Goal: Communication & Community: Answer question/provide support

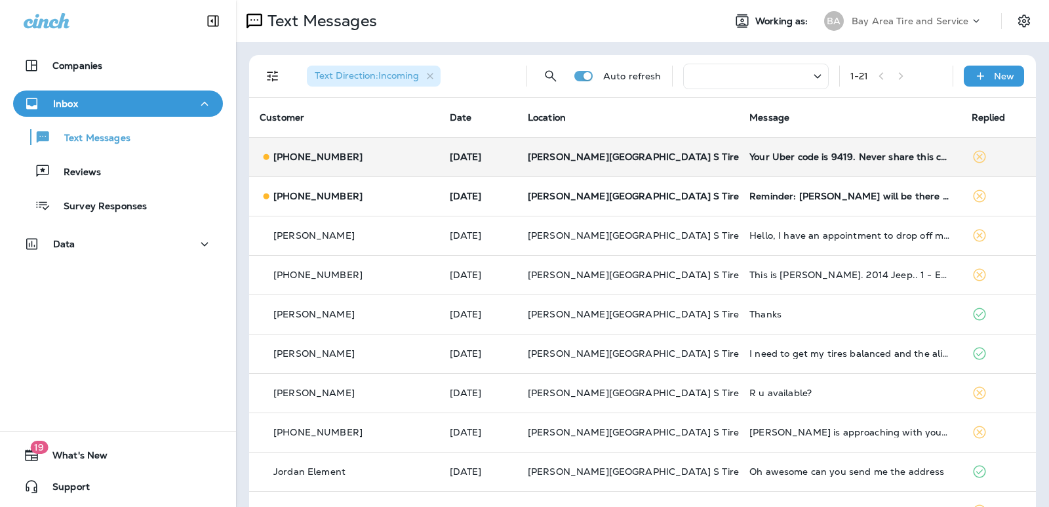
click at [714, 163] on td "[PERSON_NAME][GEOGRAPHIC_DATA] S Tire & Auto Service" at bounding box center [628, 156] width 222 height 39
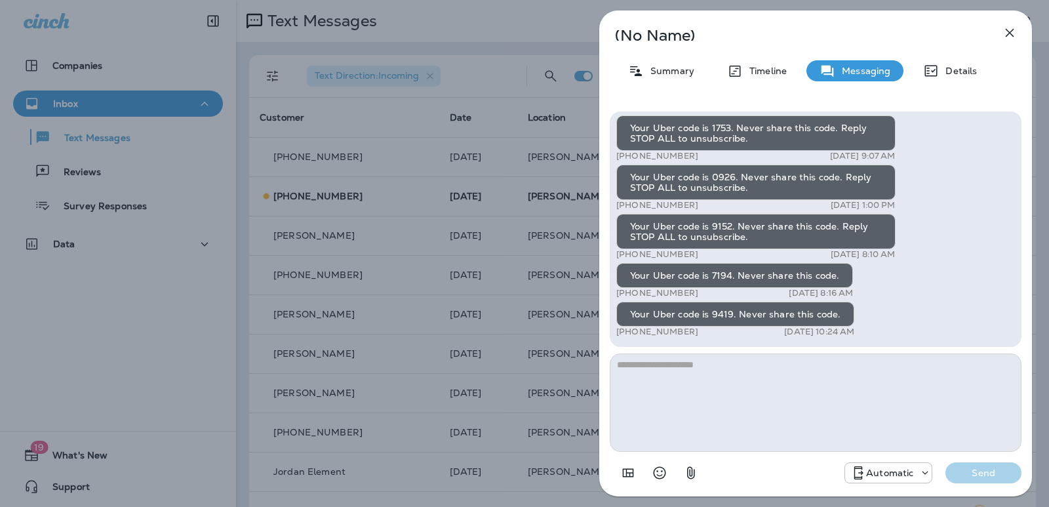
click at [1007, 32] on icon "button" at bounding box center [1010, 33] width 16 height 16
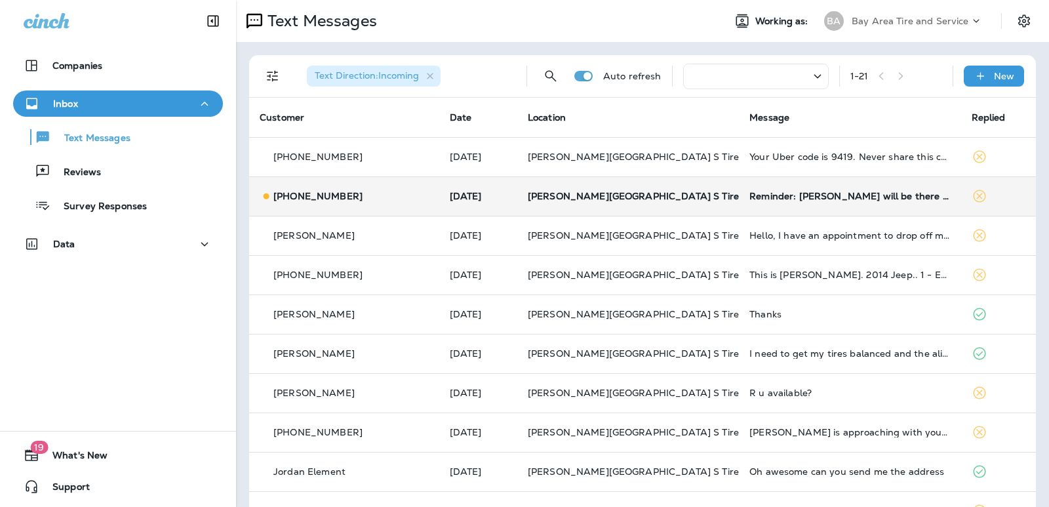
click at [528, 196] on span "[PERSON_NAME][GEOGRAPHIC_DATA] S Tire & Auto Service" at bounding box center [668, 196] width 281 height 12
click at [520, 196] on div at bounding box center [590, 253] width 1049 height 507
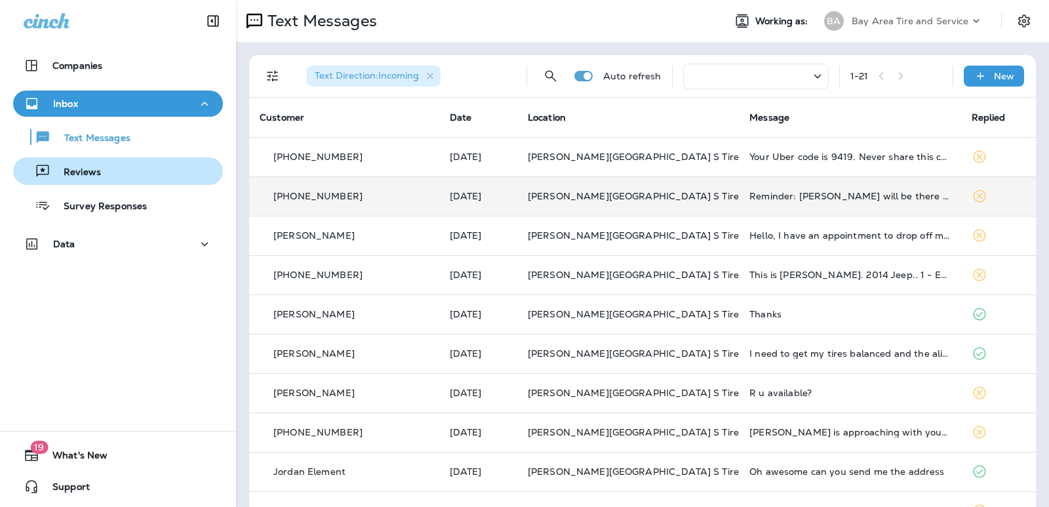
click at [81, 175] on p "Reviews" at bounding box center [75, 173] width 50 height 12
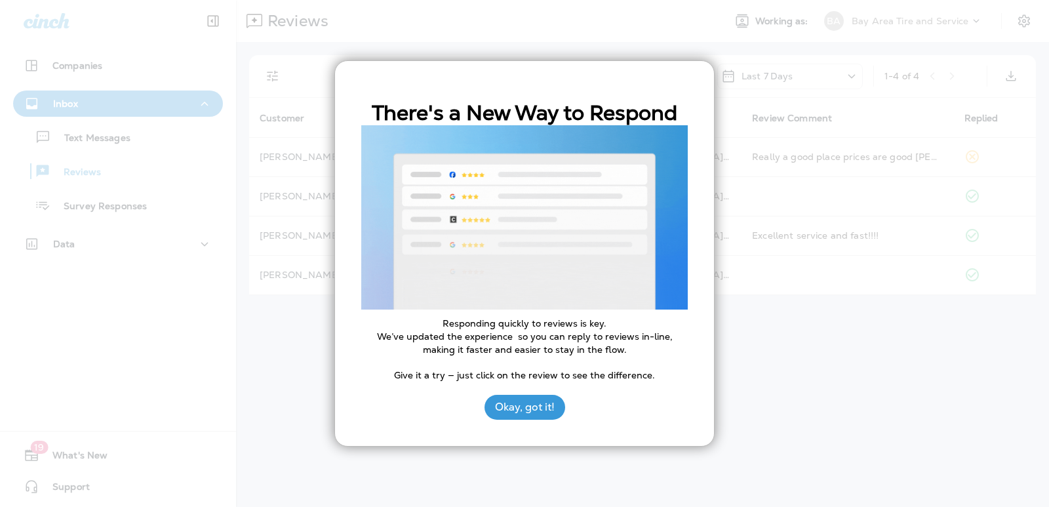
drag, startPoint x: 80, startPoint y: 125, endPoint x: 83, endPoint y: 134, distance: 8.9
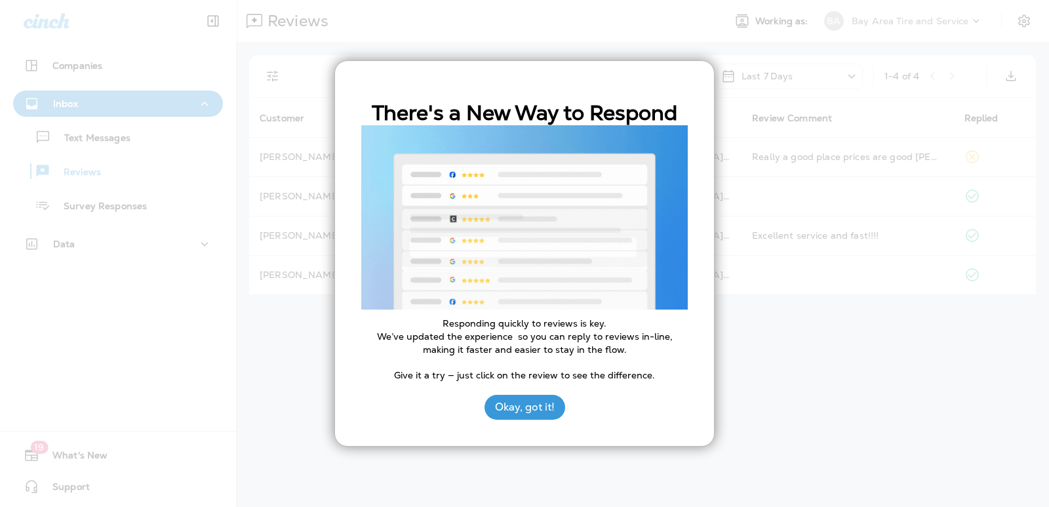
click at [81, 127] on div at bounding box center [524, 253] width 1049 height 507
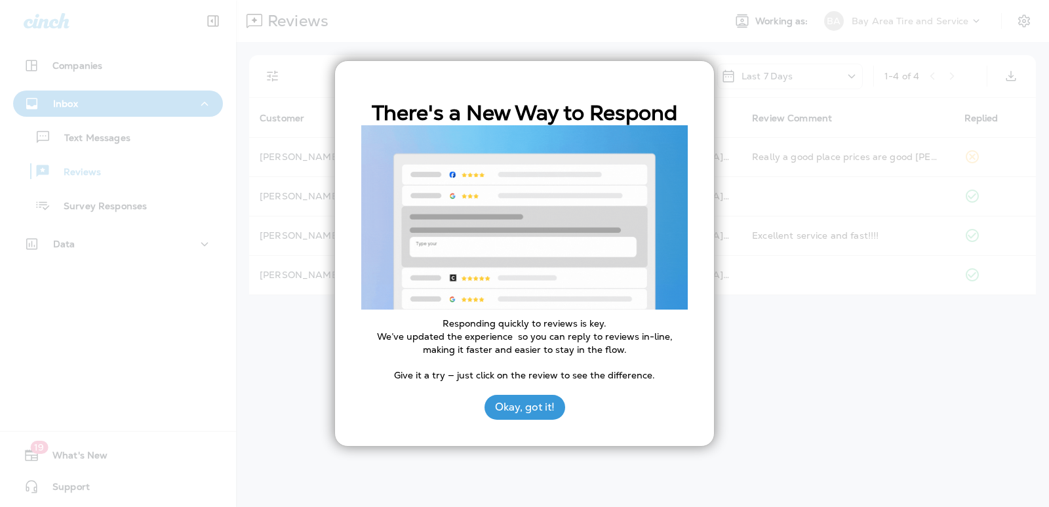
click at [84, 137] on div at bounding box center [524, 253] width 1049 height 507
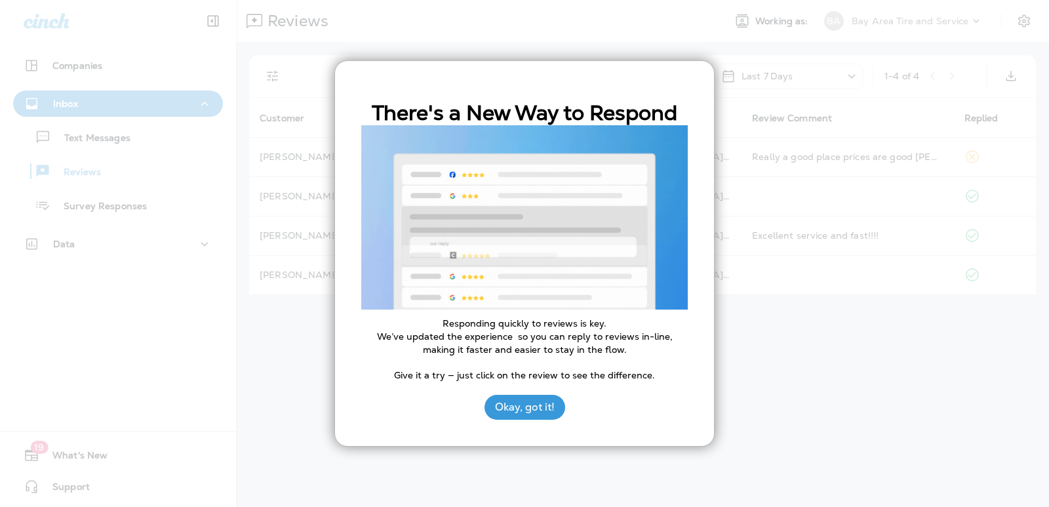
click at [84, 137] on div at bounding box center [524, 253] width 1049 height 507
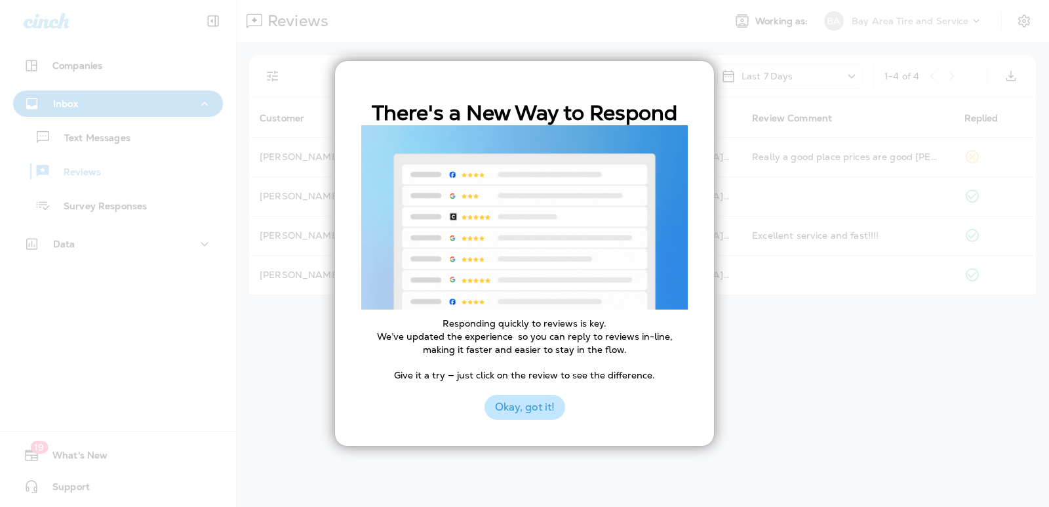
click at [519, 414] on button "Okay, got it!" at bounding box center [525, 407] width 81 height 25
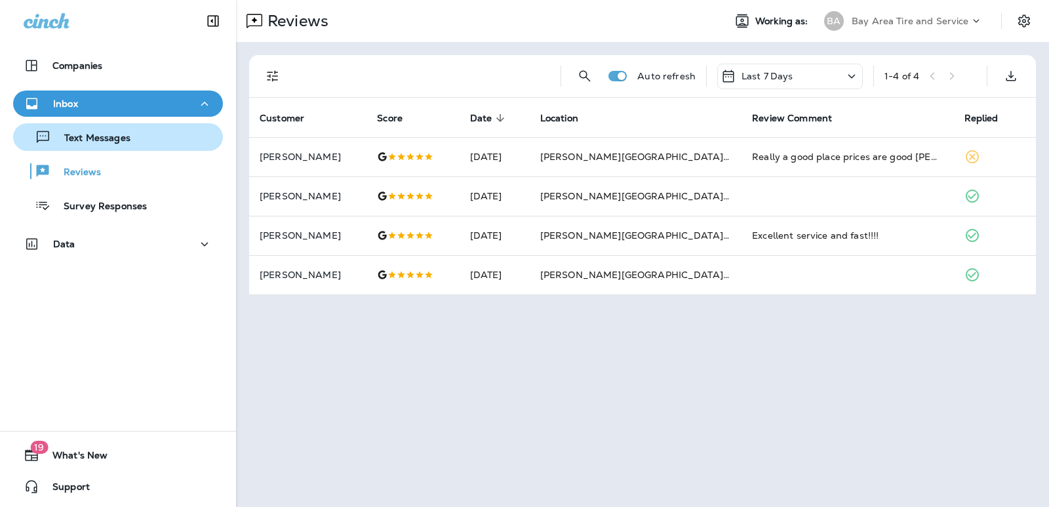
click at [100, 134] on p "Text Messages" at bounding box center [90, 138] width 79 height 12
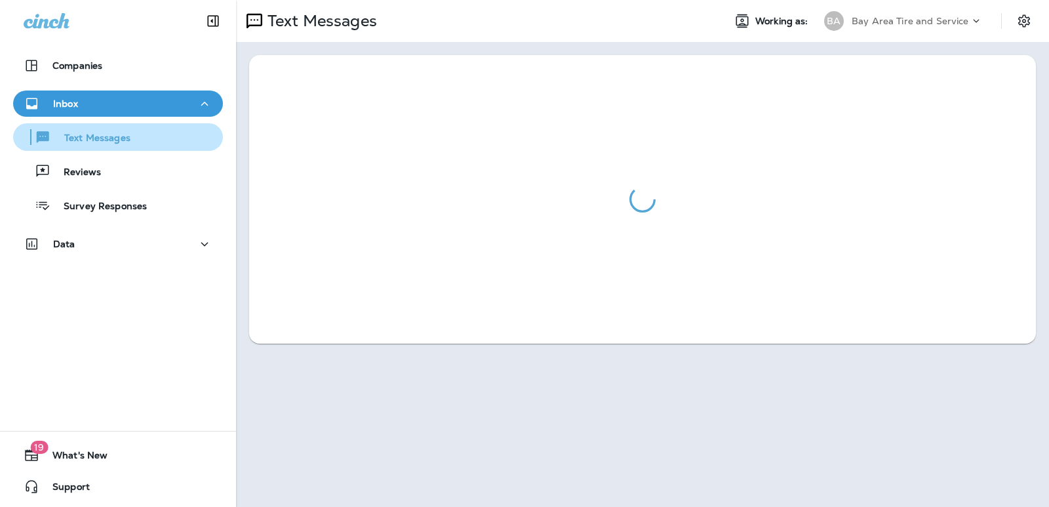
click at [100, 134] on p "Text Messages" at bounding box center [90, 138] width 79 height 12
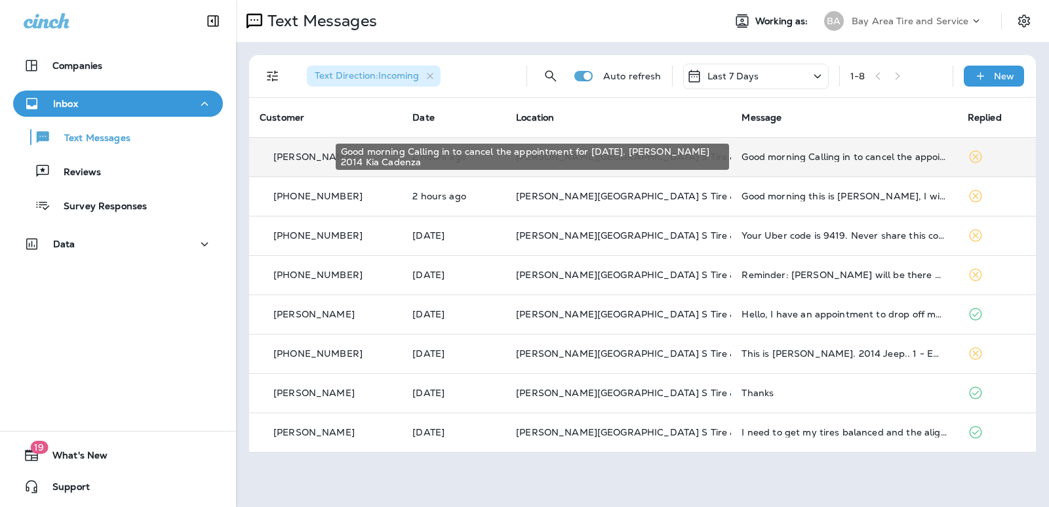
click at [837, 160] on div "Good morning Calling in to cancel the appointment for [DATE]. [PERSON_NAME] 201…" at bounding box center [844, 156] width 205 height 10
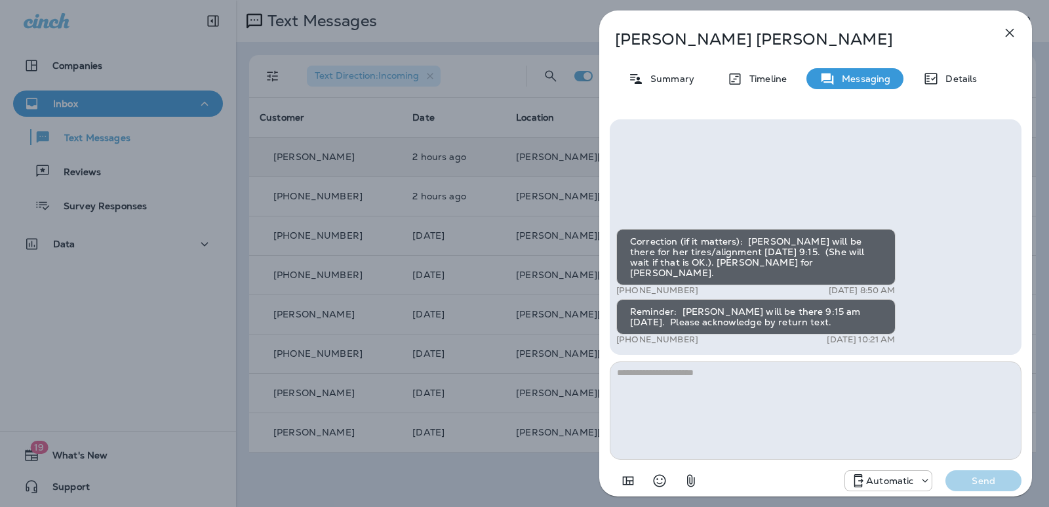
click at [1002, 28] on icon "button" at bounding box center [1010, 33] width 16 height 16
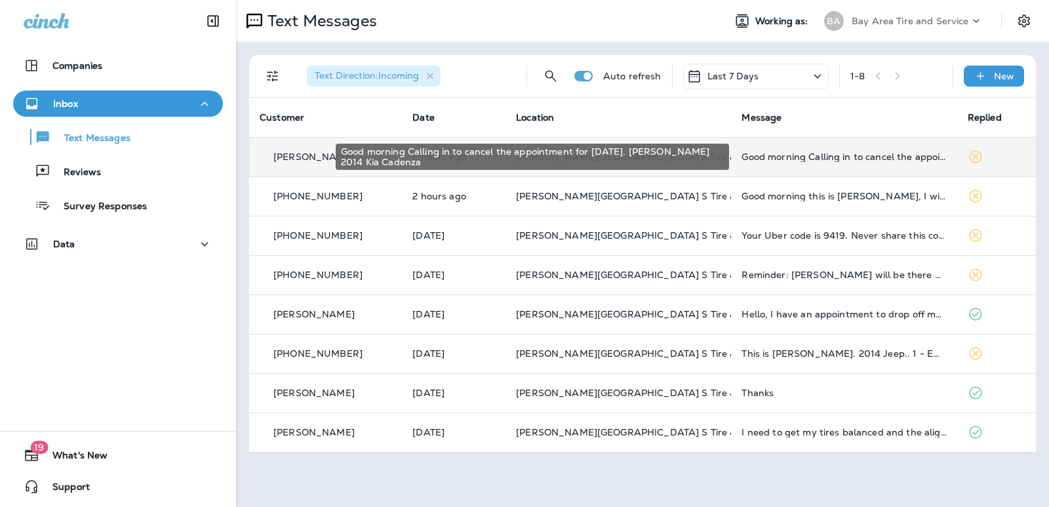
click at [749, 155] on div "Good morning Calling in to cancel the appointment for [DATE]. [PERSON_NAME] 201…" at bounding box center [844, 156] width 205 height 10
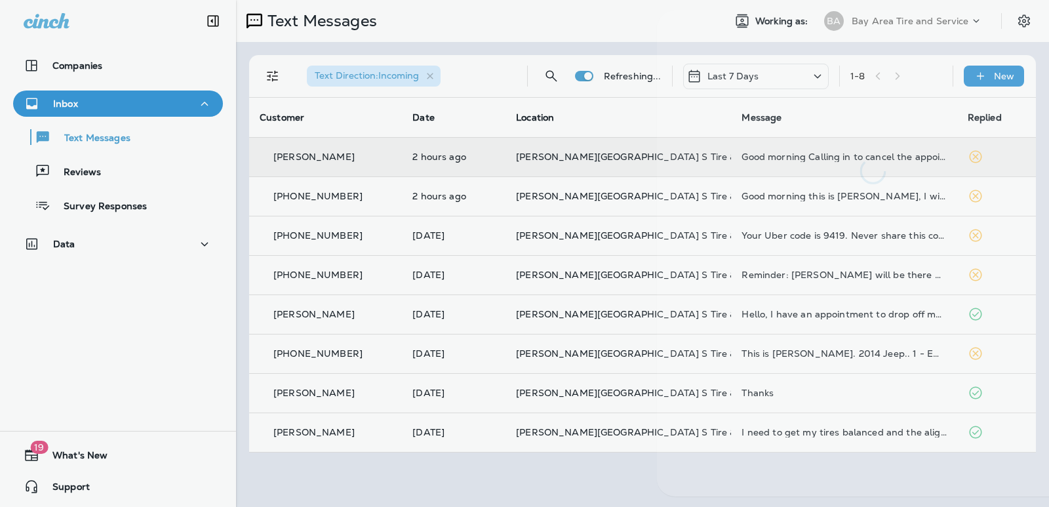
click at [749, 153] on div at bounding box center [873, 97] width 433 height 174
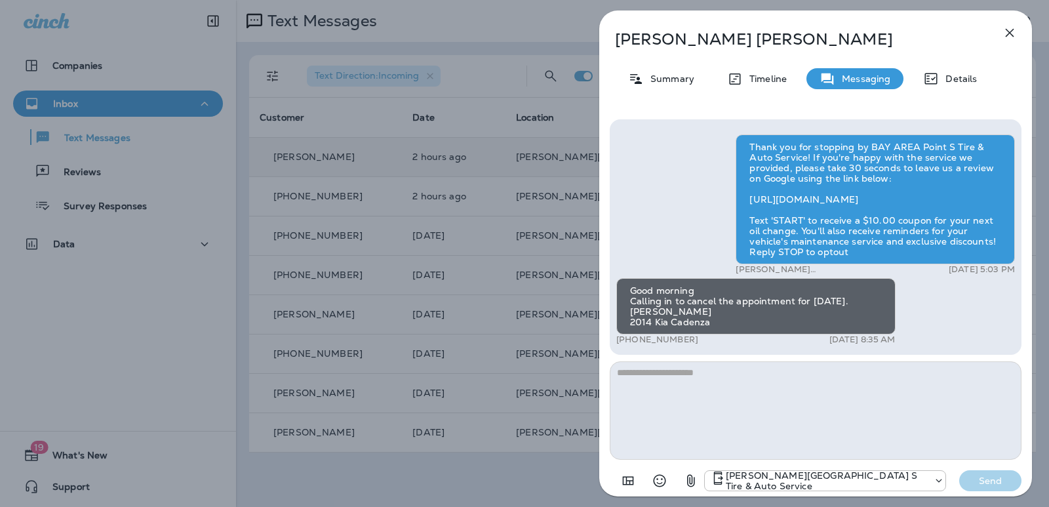
click at [709, 405] on textarea at bounding box center [816, 410] width 412 height 98
type textarea "*"
type textarea "********"
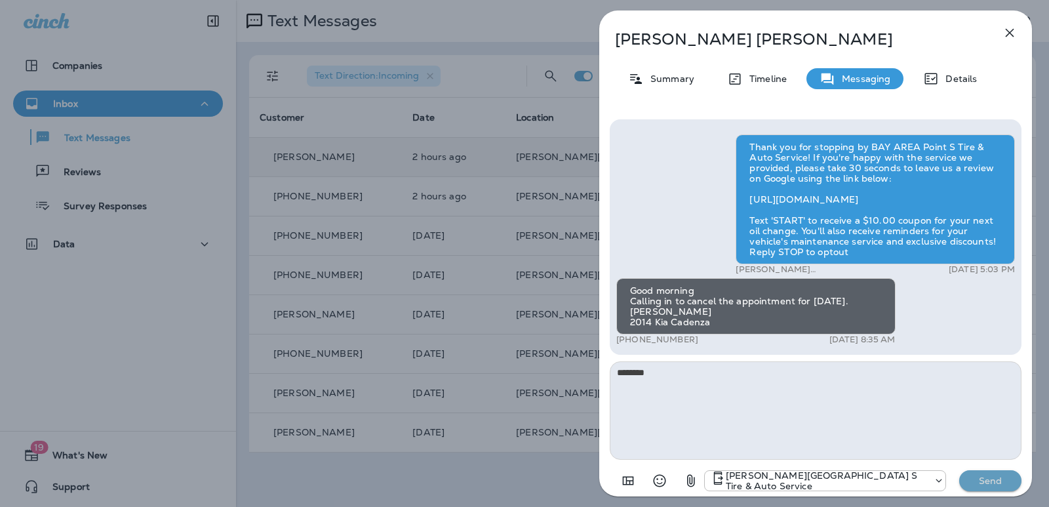
click at [976, 483] on p "Send" at bounding box center [990, 481] width 55 height 12
